Goal: Information Seeking & Learning: Learn about a topic

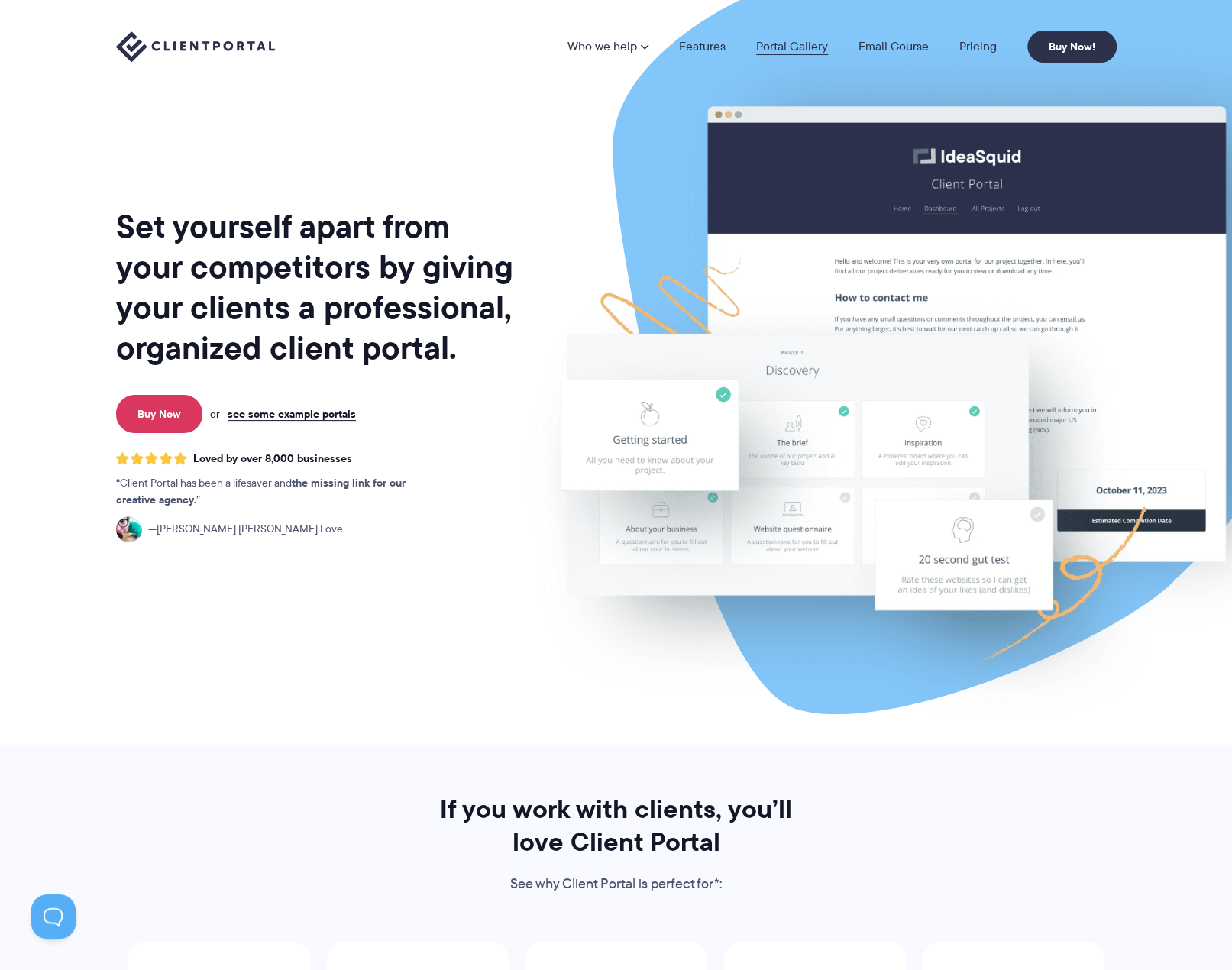
click at [802, 47] on link "Portal Gallery" at bounding box center [792, 47] width 72 height 12
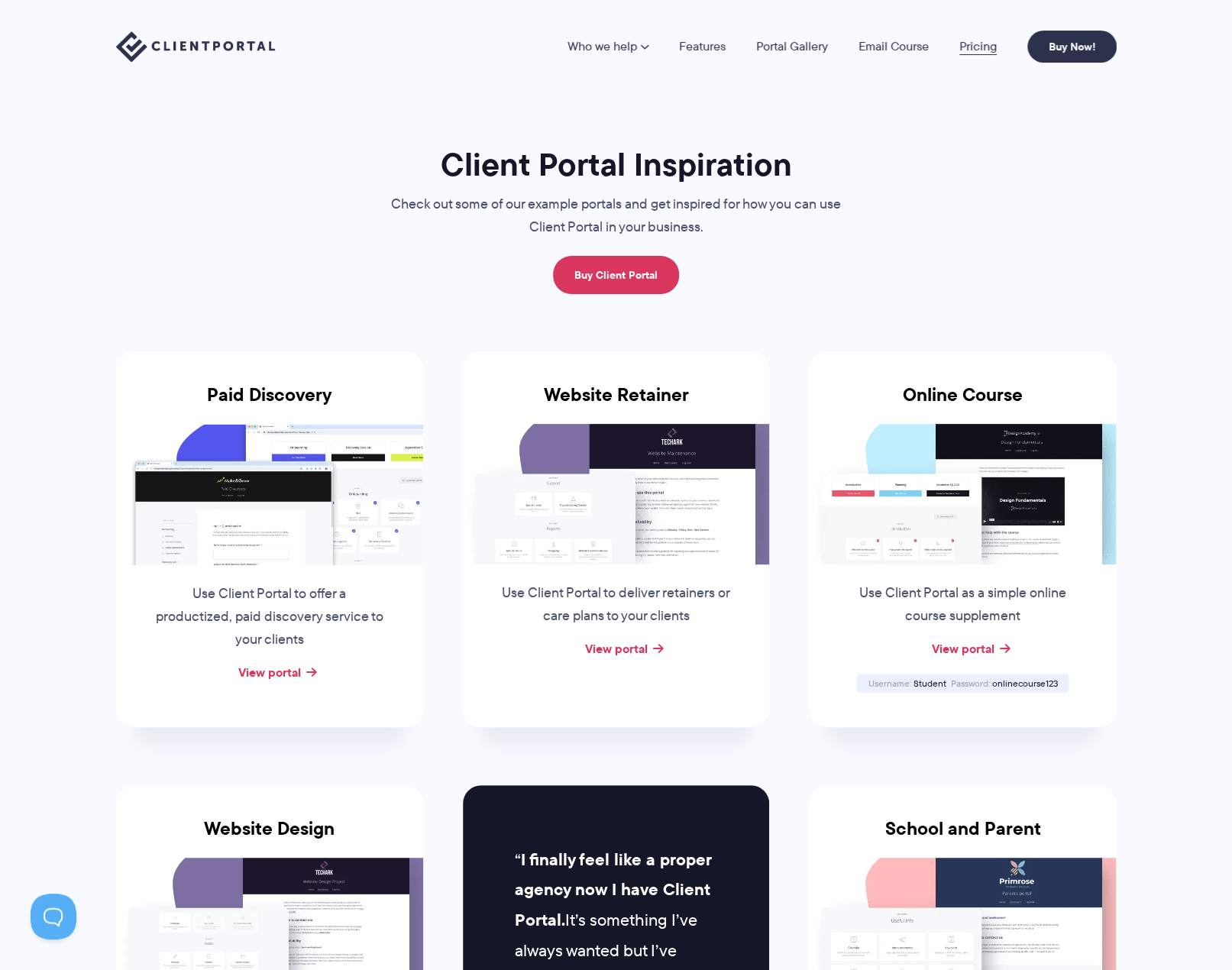
click at [978, 41] on link "Pricing" at bounding box center [978, 47] width 38 height 12
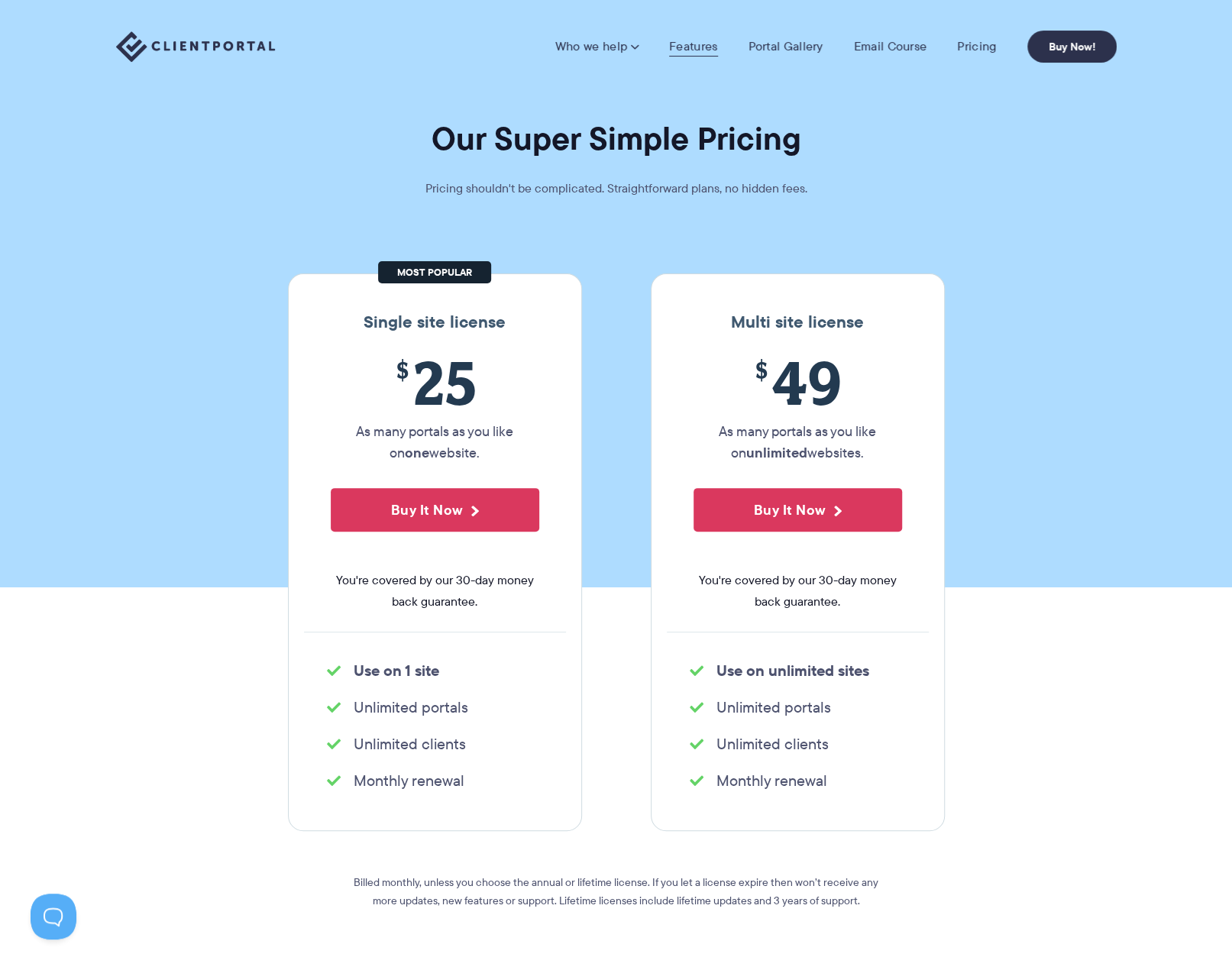
click at [691, 48] on link "Features" at bounding box center [693, 46] width 48 height 15
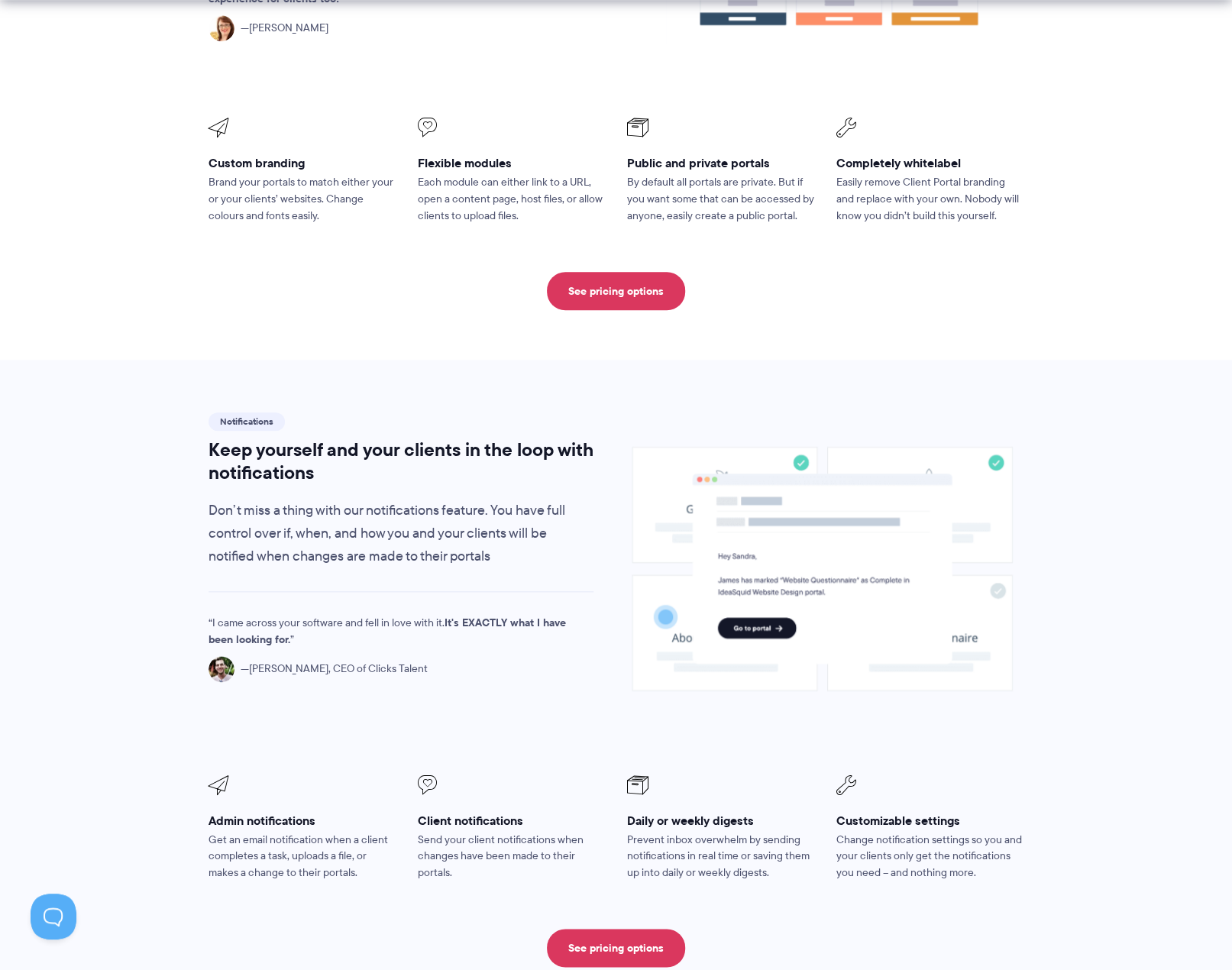
scroll to position [763, 0]
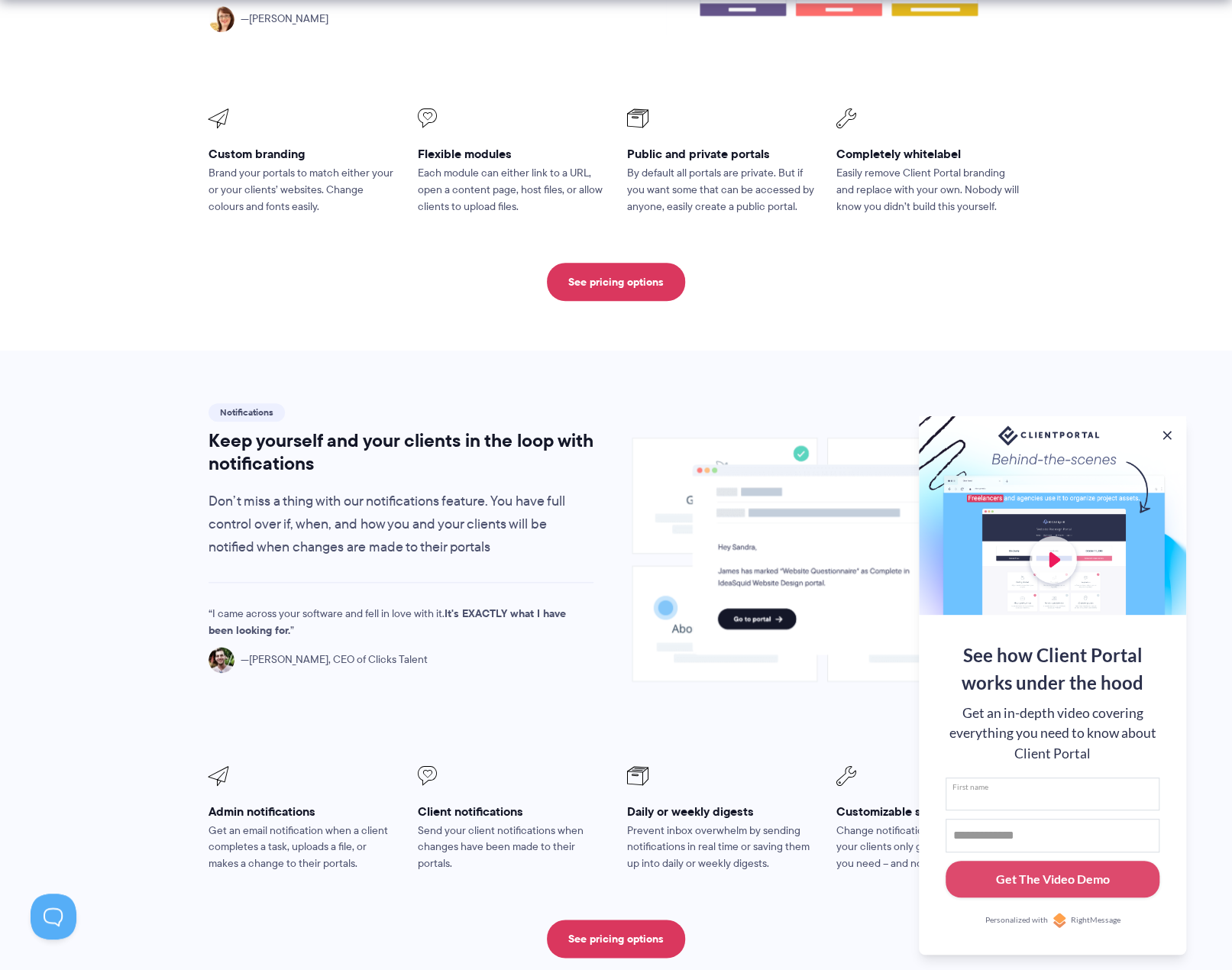
click at [1027, 796] on input "First name" at bounding box center [1052, 794] width 214 height 34
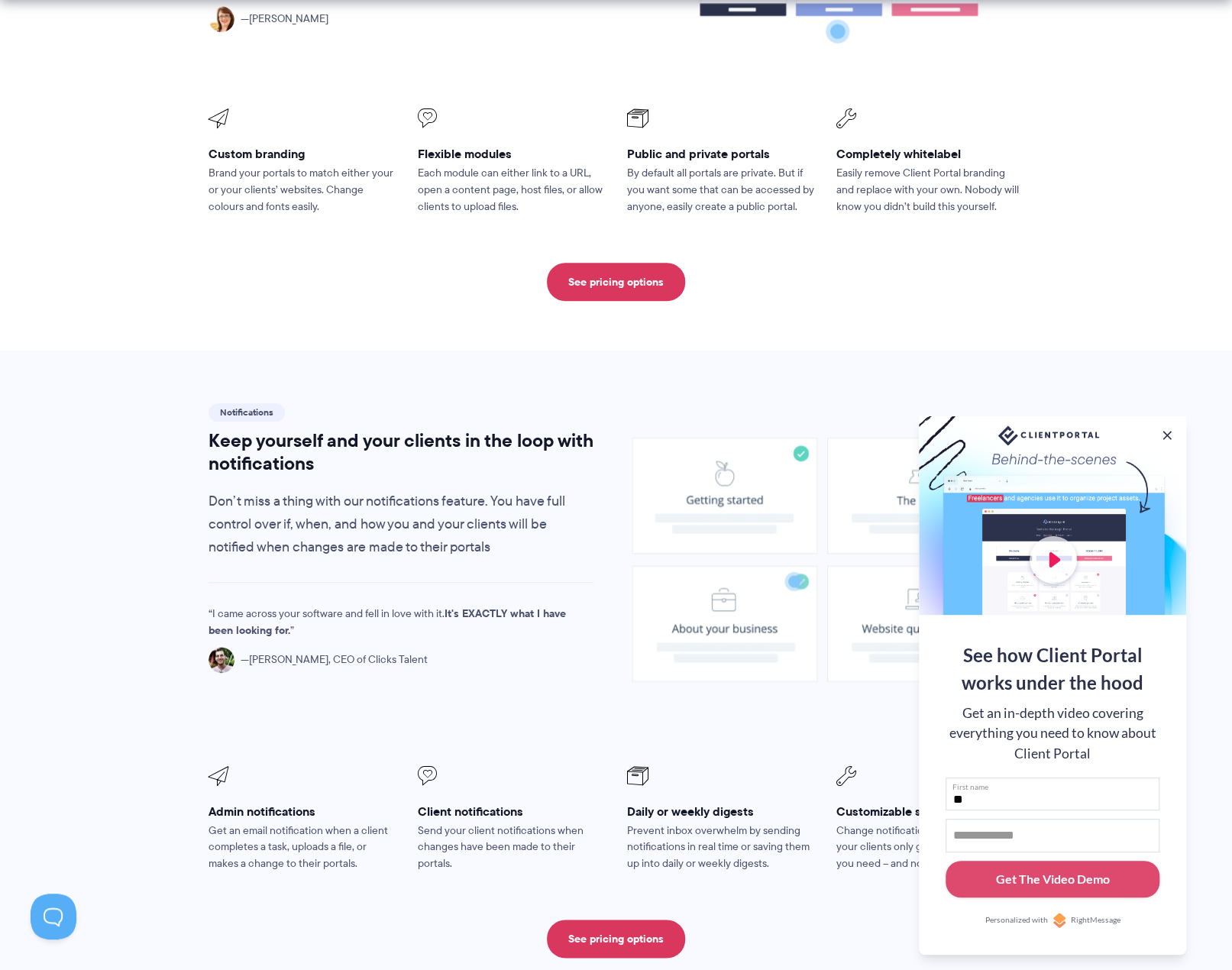
type input "**"
click at [979, 819] on input "Email address" at bounding box center [1052, 836] width 214 height 34
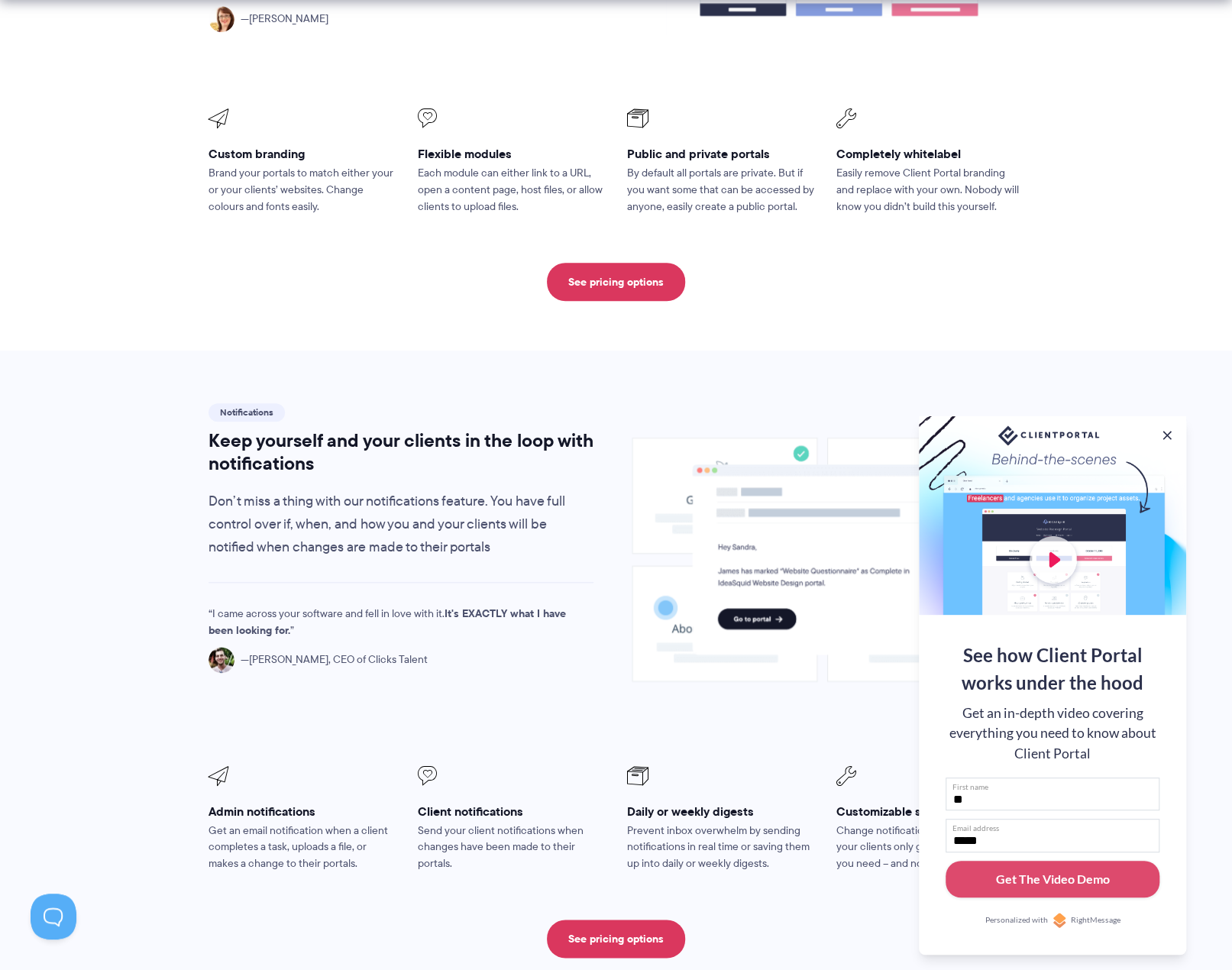
type input "**********"
click at [1046, 874] on div "Get The Video Demo" at bounding box center [1053, 878] width 113 height 18
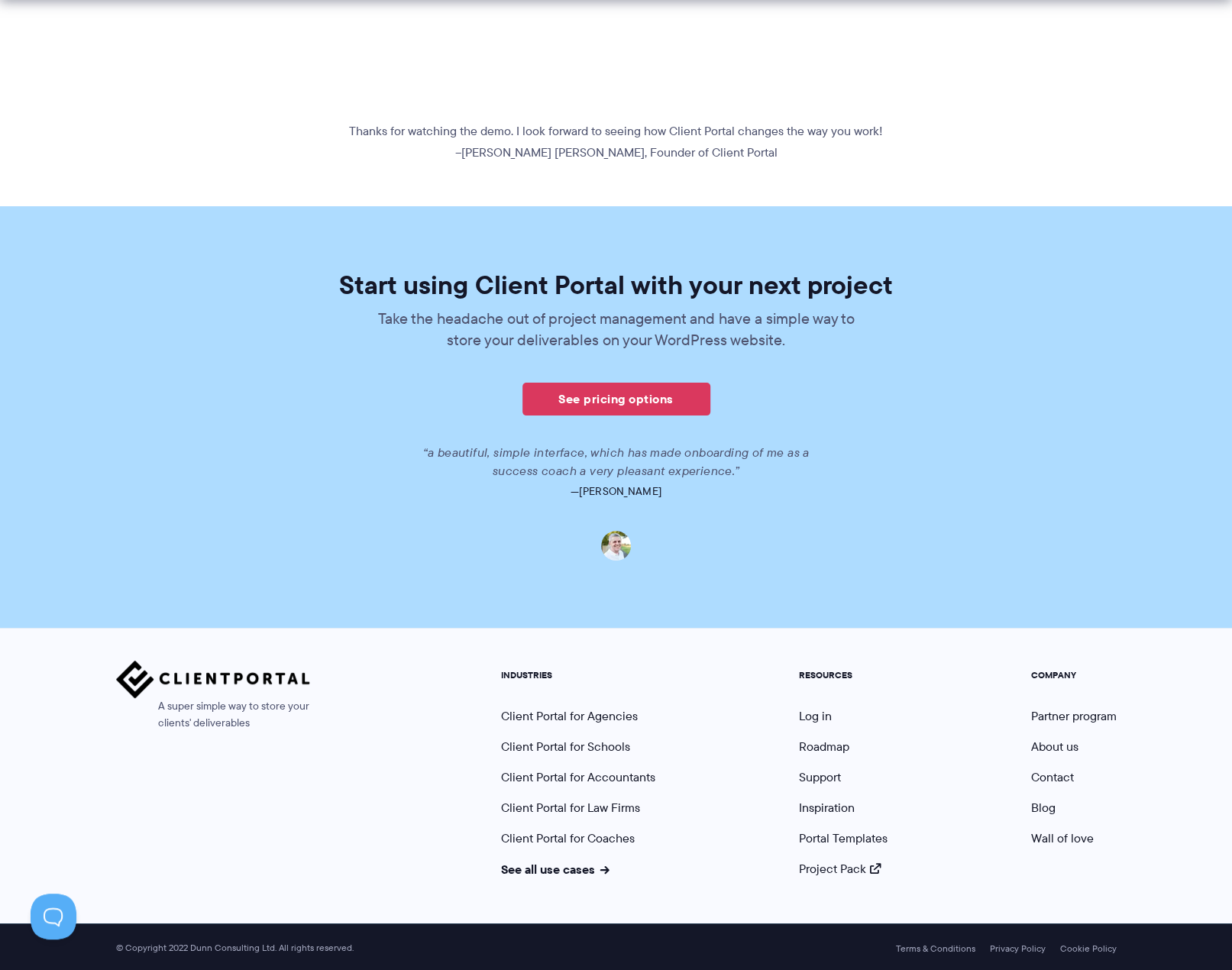
scroll to position [776, 0]
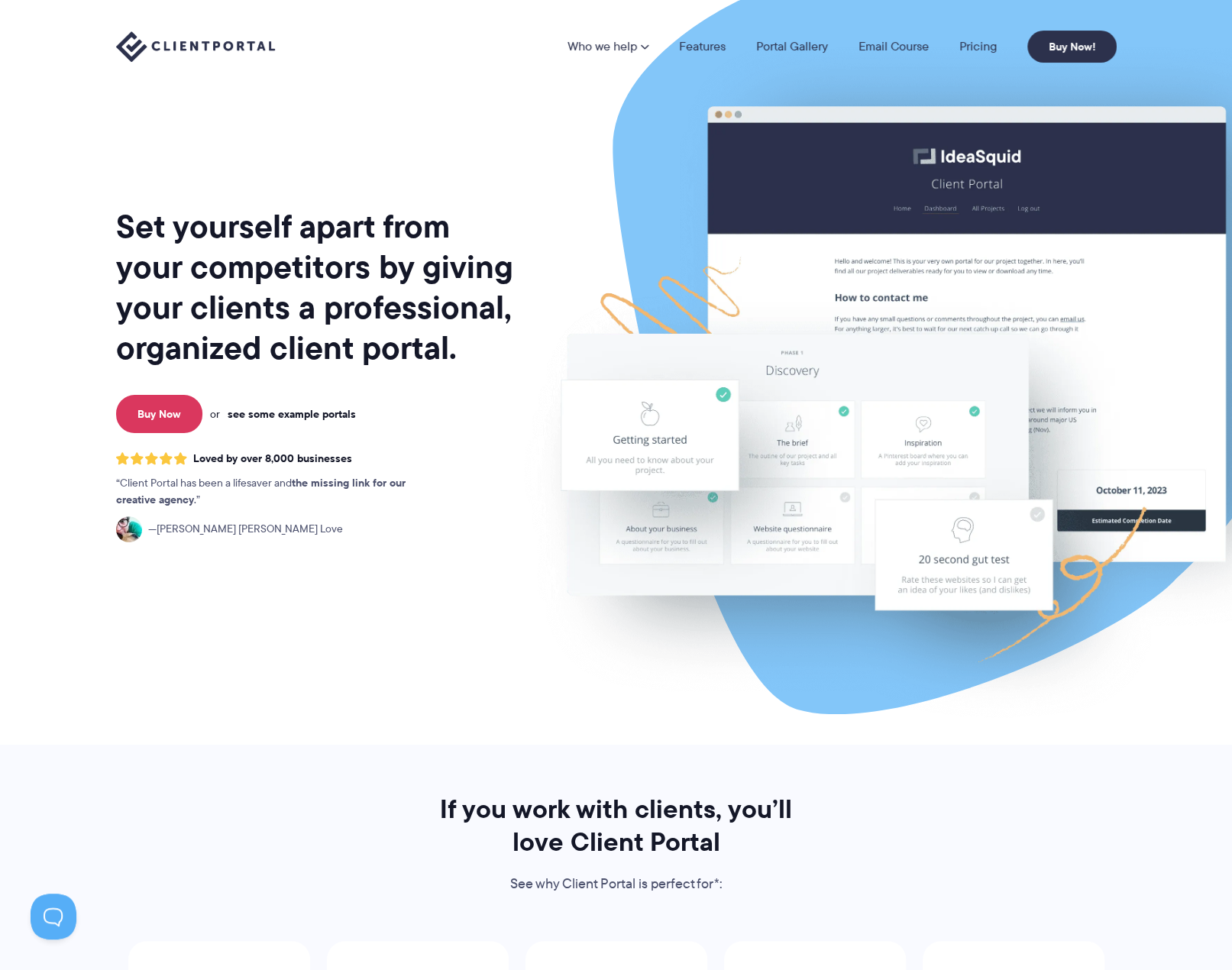
click at [342, 411] on link "see some example portals" at bounding box center [292, 414] width 128 height 14
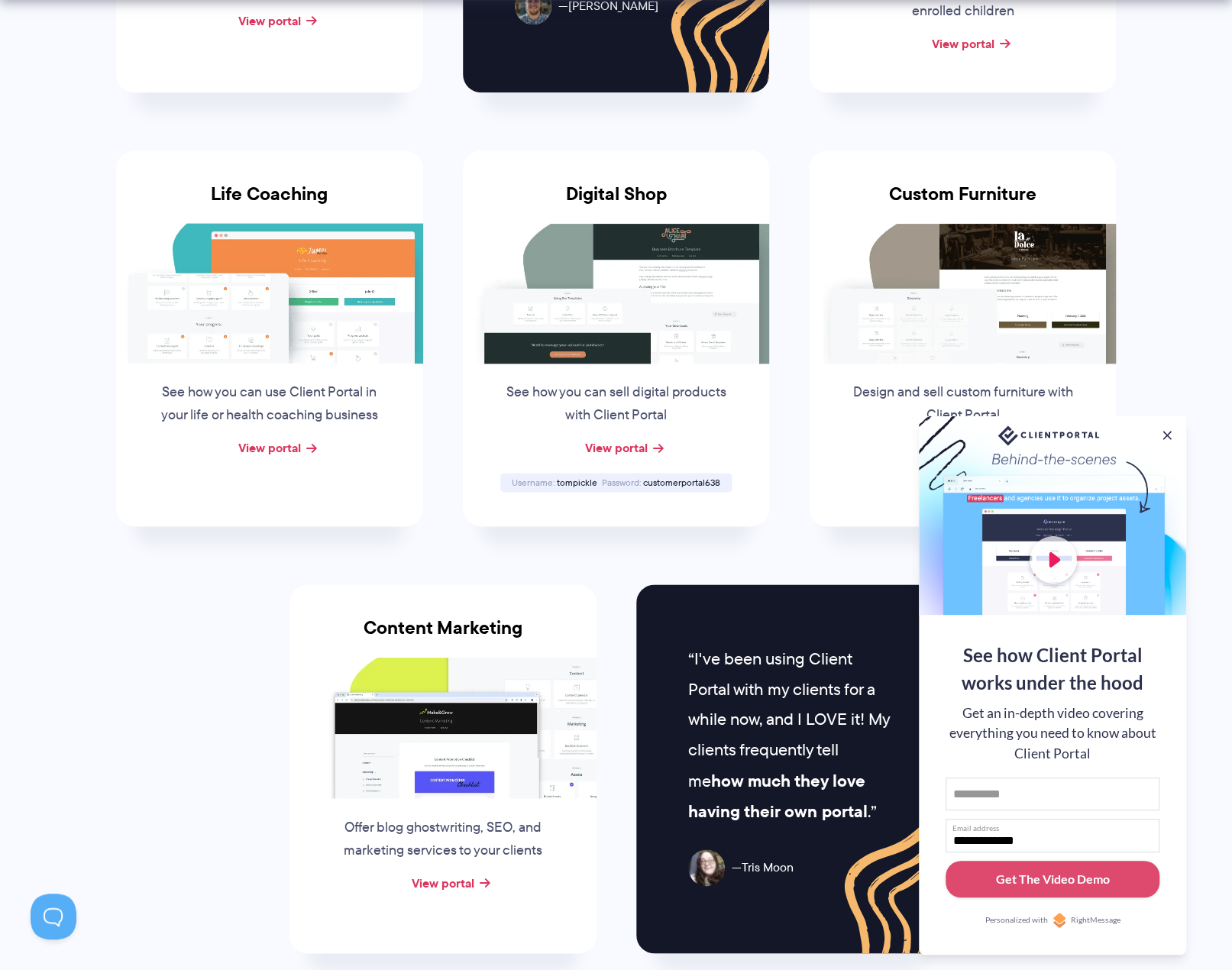
scroll to position [1068, 0]
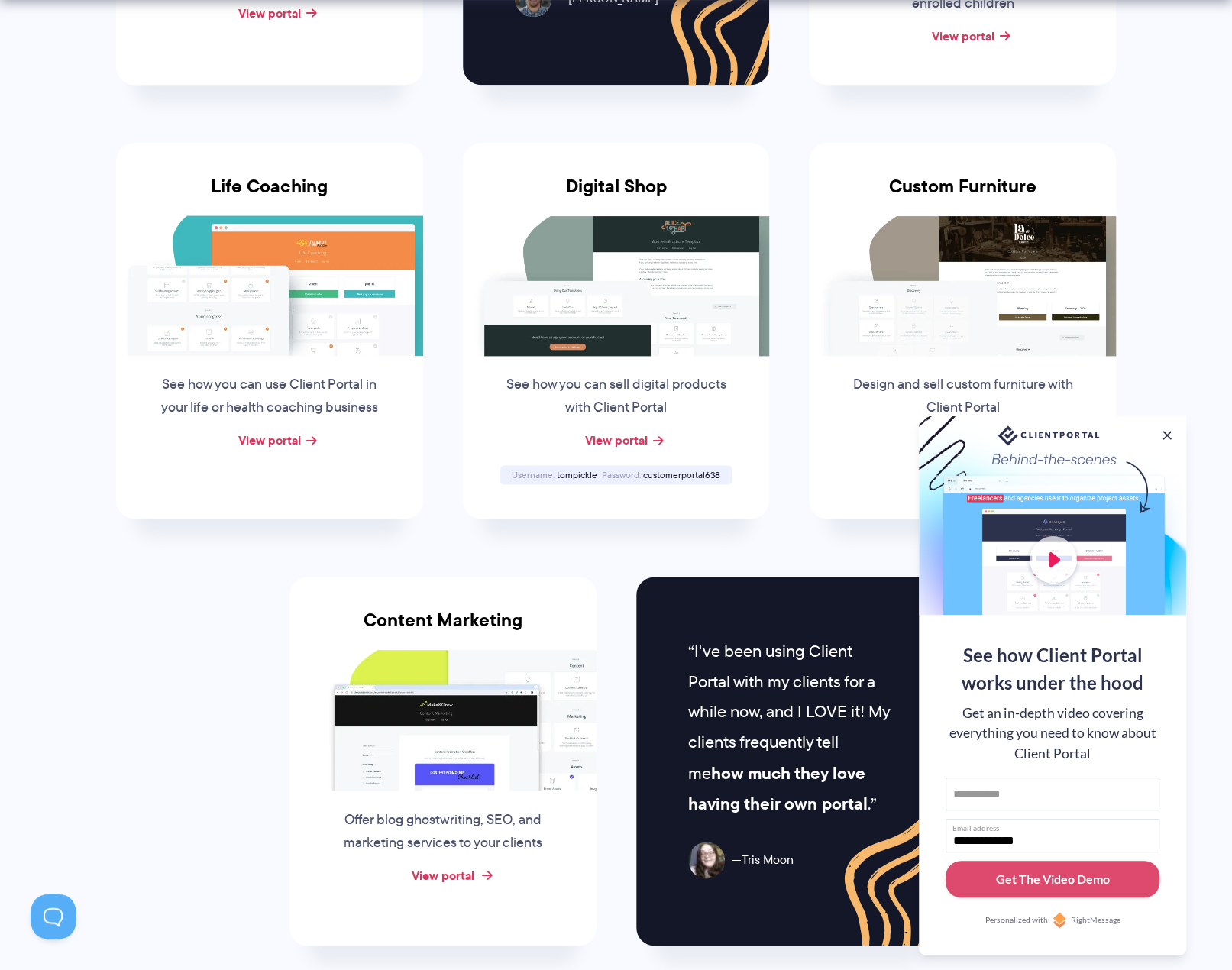
click at [471, 866] on link "View portal" at bounding box center [443, 873] width 63 height 18
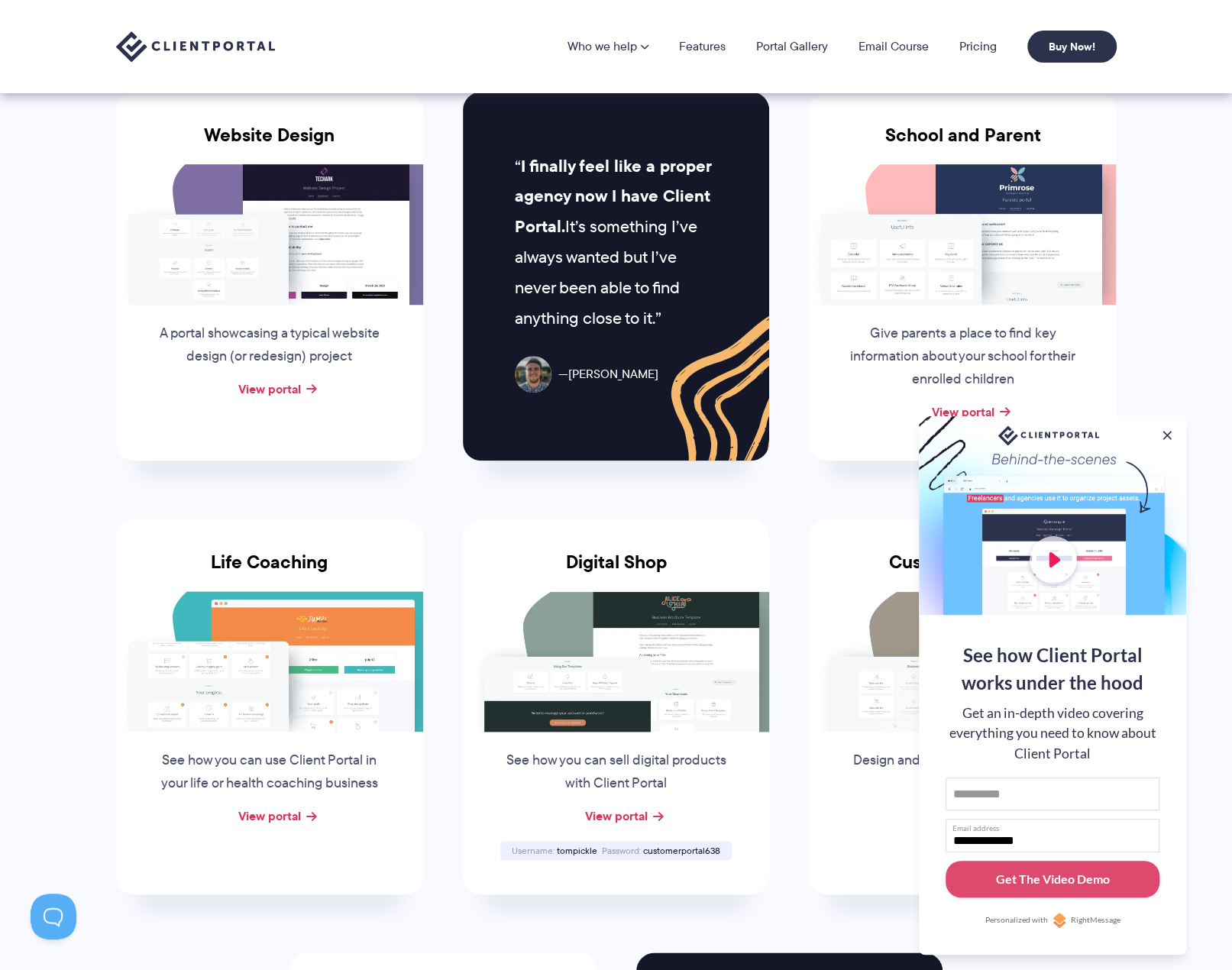
scroll to position [687, 0]
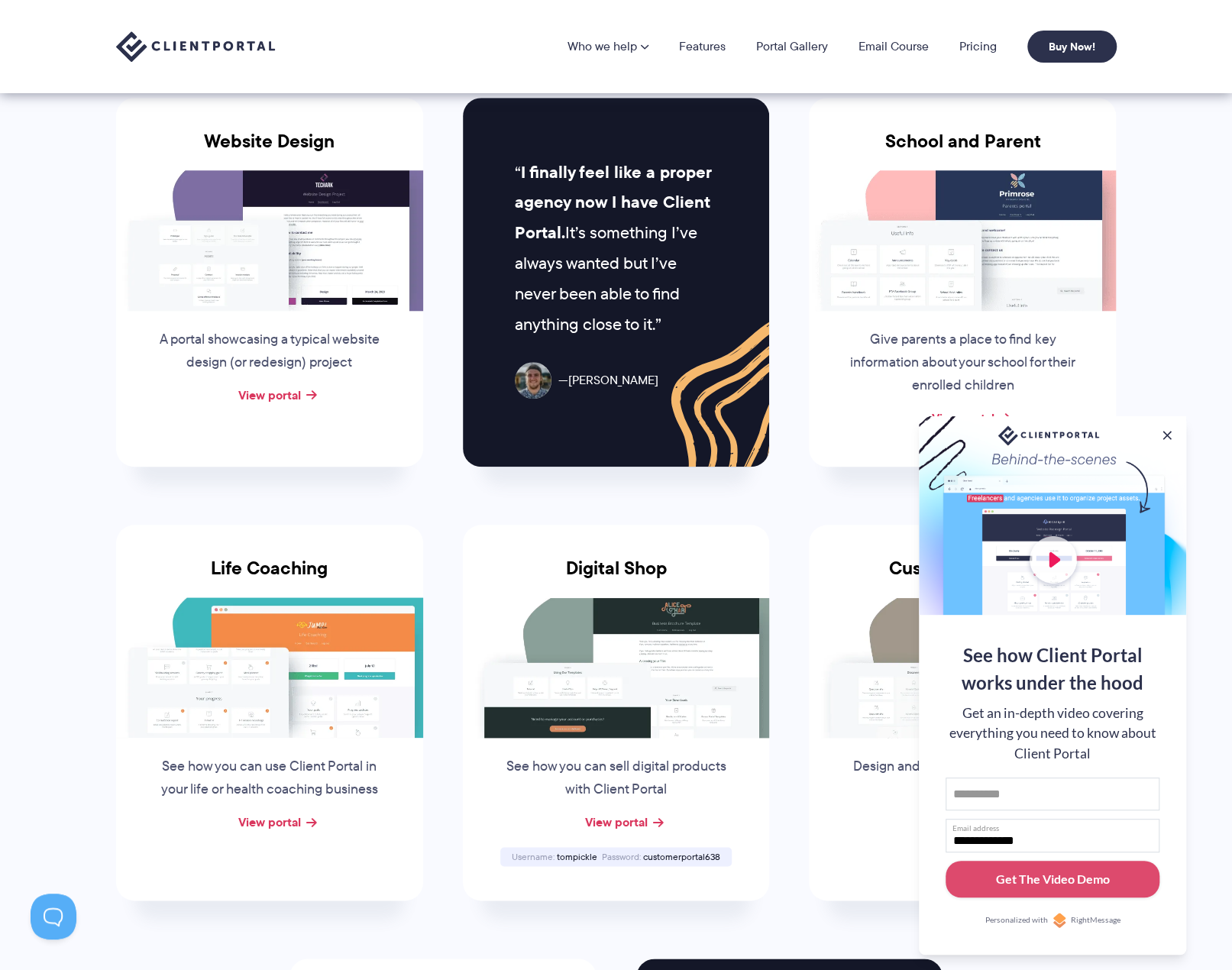
click at [866, 616] on img at bounding box center [962, 667] width 307 height 140
click at [1174, 432] on button at bounding box center [1166, 435] width 18 height 18
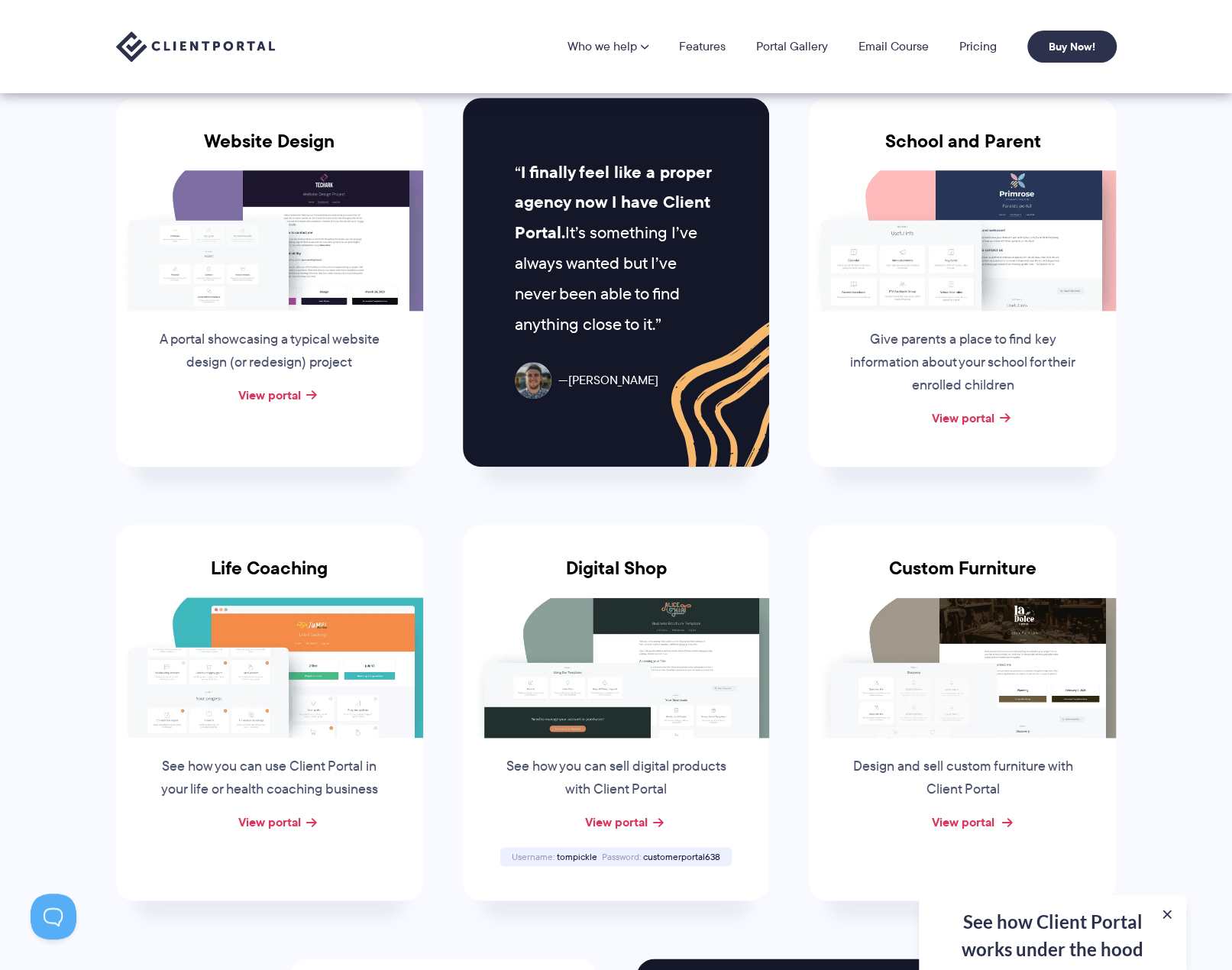
click at [967, 822] on link "View portal" at bounding box center [961, 821] width 63 height 18
